Goal: Information Seeking & Learning: Learn about a topic

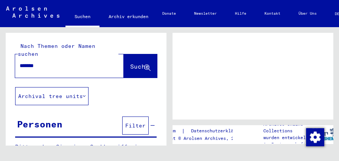
type input "********"
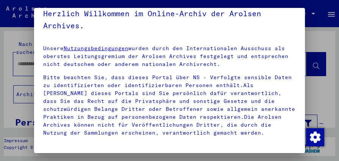
scroll to position [163, 0]
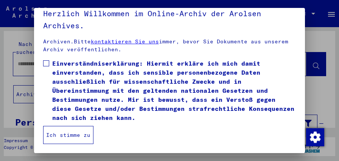
click at [65, 133] on button "Ich stimme zu" at bounding box center [68, 135] width 50 height 18
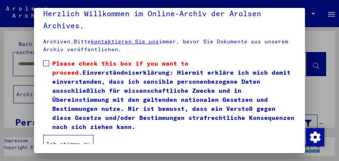
click at [47, 65] on span at bounding box center [46, 63] width 6 height 6
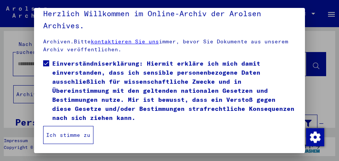
click at [70, 134] on button "Ich stimme zu" at bounding box center [68, 135] width 50 height 18
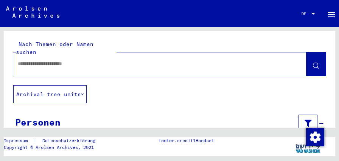
click at [30, 60] on input "text" at bounding box center [153, 64] width 270 height 8
type input "**********"
click at [84, 92] on icon at bounding box center [82, 94] width 3 height 5
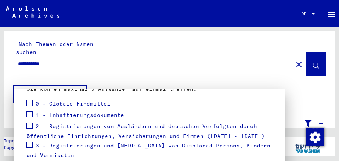
scroll to position [0, 0]
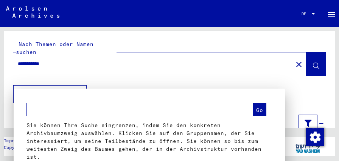
click at [185, 73] on div at bounding box center [169, 80] width 339 height 161
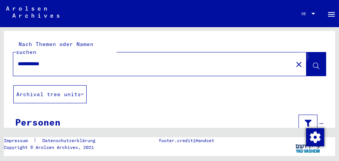
click at [316, 63] on icon at bounding box center [316, 66] width 6 height 6
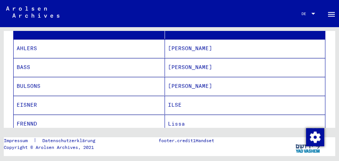
scroll to position [161, 0]
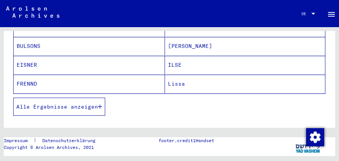
click at [44, 104] on span "Alle Ergebnisse anzeigen" at bounding box center [57, 107] width 82 height 7
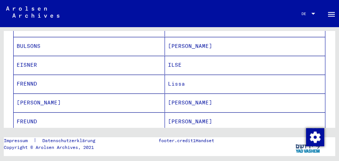
click at [28, 113] on mat-cell "FREUND" at bounding box center [89, 122] width 151 height 19
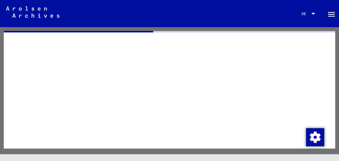
click at [28, 113] on div at bounding box center [169, 90] width 331 height 118
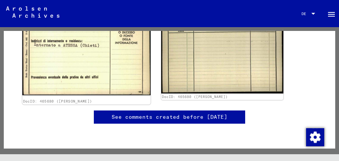
scroll to position [80, 0]
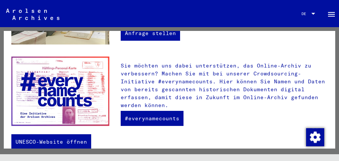
scroll to position [343, 0]
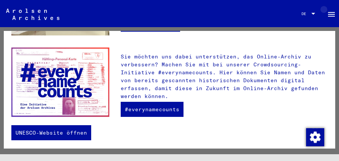
click at [331, 11] on mat-icon "menu" at bounding box center [331, 14] width 9 height 9
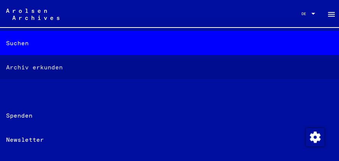
click at [42, 66] on div "Archiv erkunden" at bounding box center [169, 67] width 339 height 24
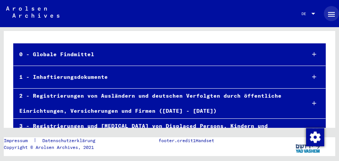
scroll to position [40, 0]
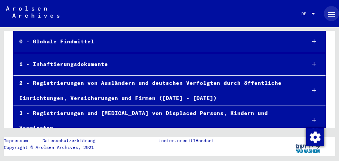
click at [63, 65] on div "1 - Inhaftierungsdokumente" at bounding box center [157, 64] width 286 height 15
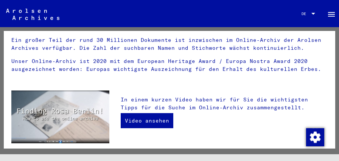
scroll to position [121, 0]
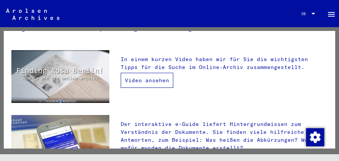
click at [150, 76] on link "Video ansehen" at bounding box center [147, 80] width 53 height 15
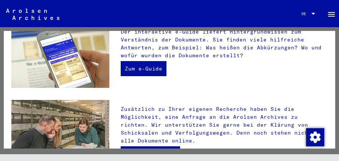
scroll to position [201, 0]
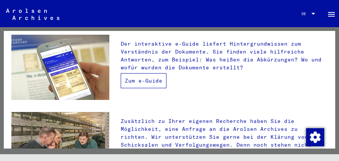
click at [146, 76] on link "Zum e-Guide" at bounding box center [144, 80] width 46 height 15
